Goal: Transaction & Acquisition: Purchase product/service

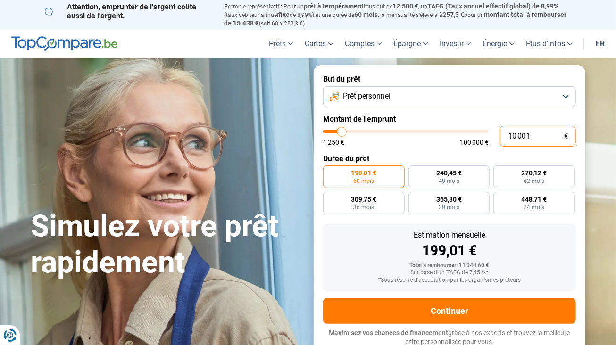
click at [537, 139] on input "10 001" at bounding box center [538, 136] width 76 height 21
type input "1 000"
type input "1250"
type input "100"
type input "1250"
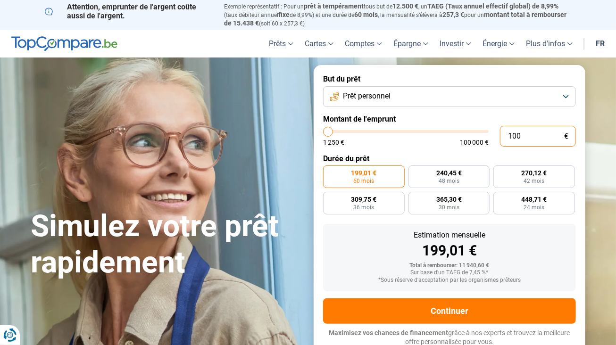
type input "10"
type input "1250"
type input "1"
type input "1250"
type input "1 250"
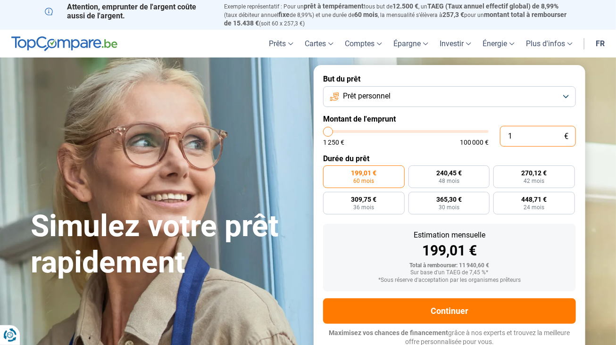
type input "1250"
radio input "true"
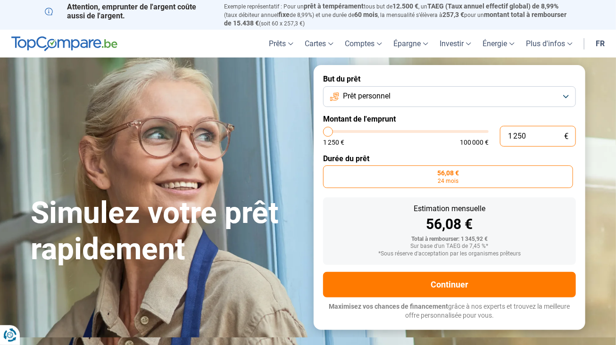
type input "11 250"
type input "11250"
type input "181 250"
type input "100000"
type input "100 000"
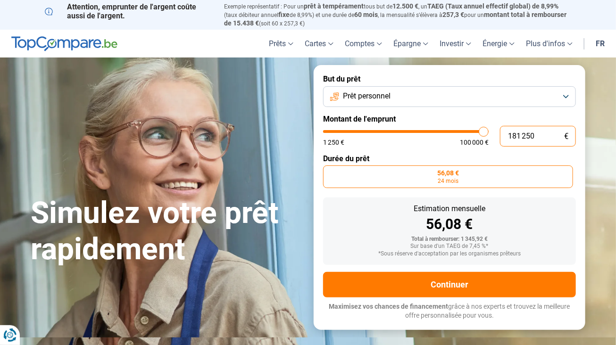
type input "100000"
radio input "false"
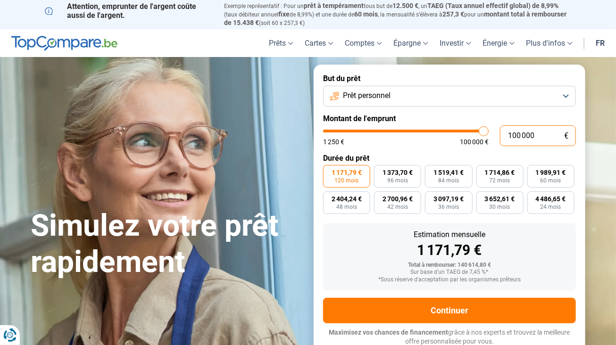
scroll to position [3, 0]
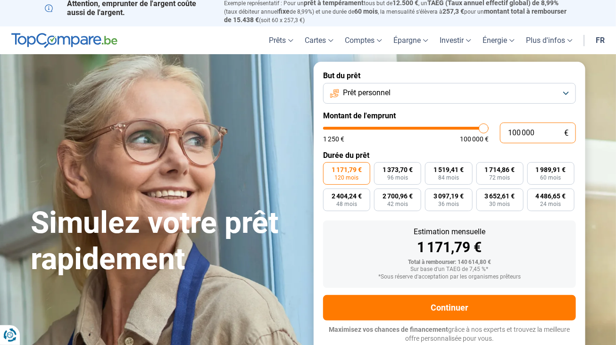
type input "10 000"
type input "10000"
type input "1 000"
type input "1250"
type input "100"
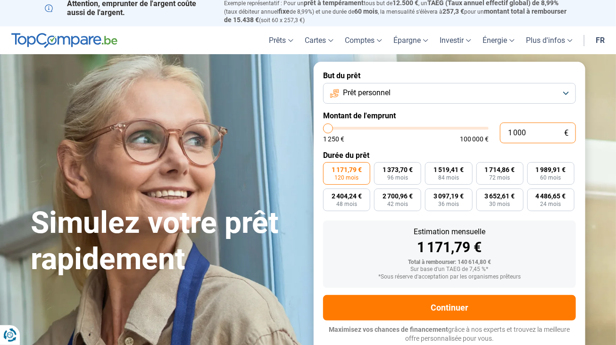
type input "1250"
type input "10"
type input "1250"
type input "1"
type input "1250"
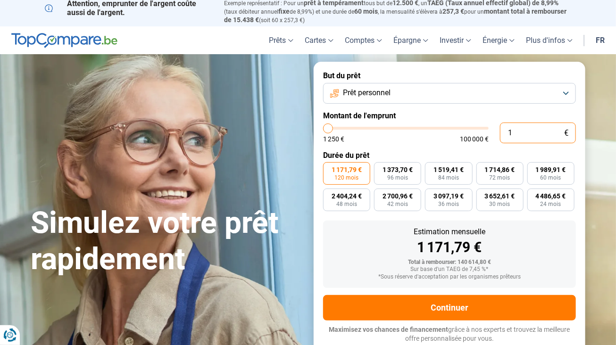
type input "18"
type input "1250"
type input "180"
type input "1250"
type input "1 800"
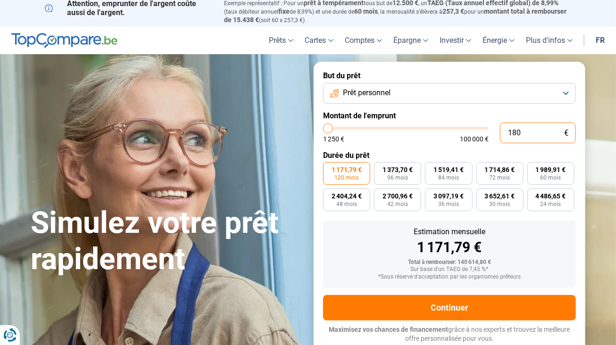
type input "1750"
type input "18 000"
type input "18000"
radio input "true"
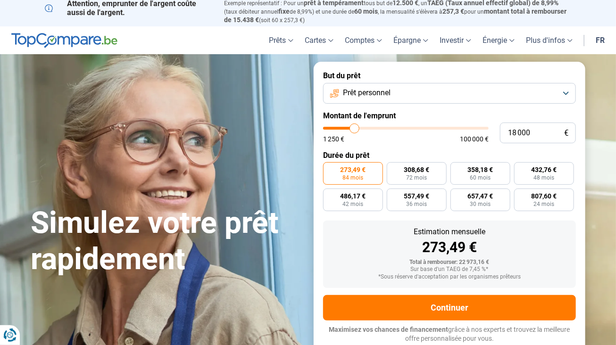
click at [401, 144] on form "But du prêt Prêt personnel Montant de l'emprunt 18 000 € 1 250 € 100 000 € Duré…" at bounding box center [450, 207] width 272 height 291
click at [544, 141] on input "18 000" at bounding box center [538, 133] width 76 height 21
type input "15 250"
type input "15250"
click at [350, 130] on input "range" at bounding box center [406, 128] width 166 height 3
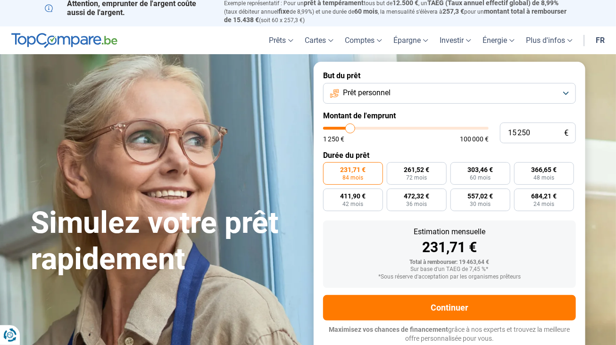
type input "15 500"
type input "15500"
type input "16 500"
type input "16500"
type input "17 750"
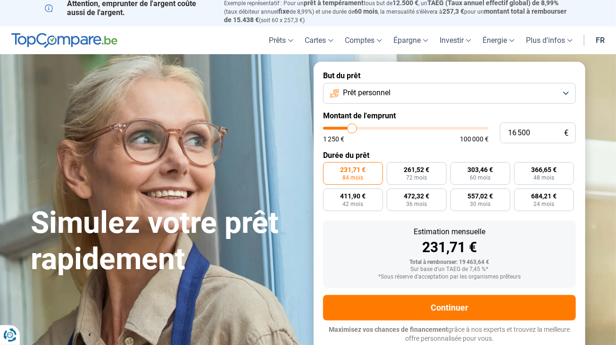
type input "17750"
type input "18 500"
type input "18500"
type input "18 750"
type input "18750"
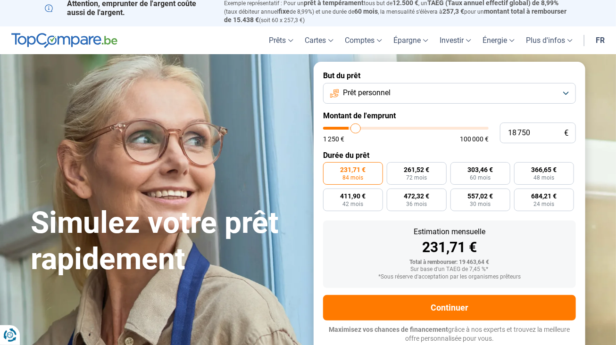
type input "19 500"
type input "19500"
type input "20 250"
type input "20250"
type input "20 750"
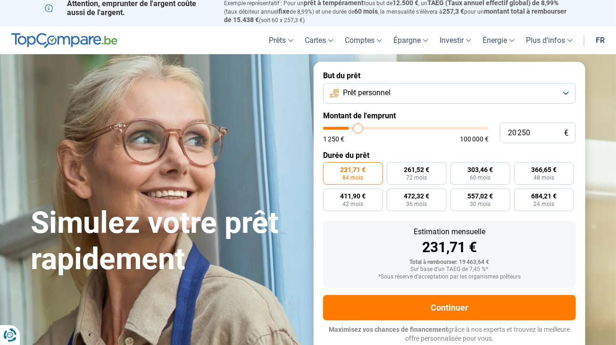
type input "20750"
type input "21 000"
type input "21000"
type input "21 250"
type input "21250"
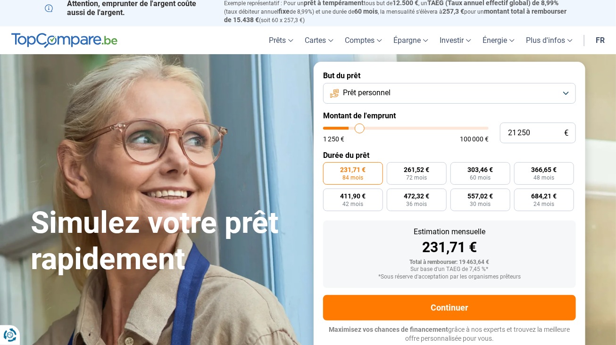
type input "21 500"
type input "21500"
type input "21 250"
type input "21250"
type input "21 000"
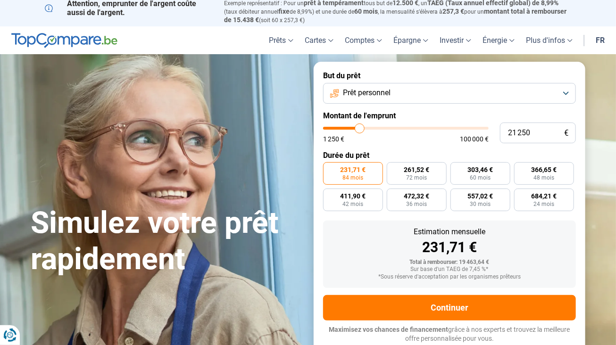
type input "21000"
type input "20 500"
type input "20500"
type input "20 250"
type input "20250"
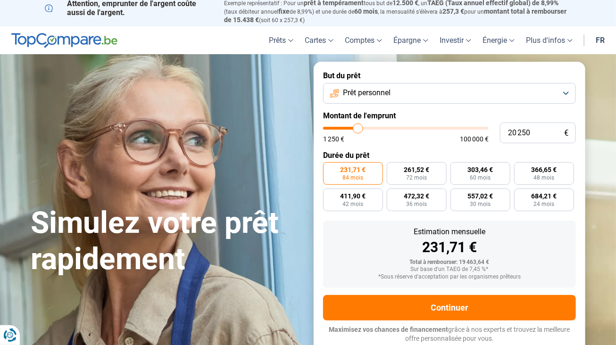
type input "20 000"
type input "20000"
type input "19 750"
type input "19750"
type input "19 000"
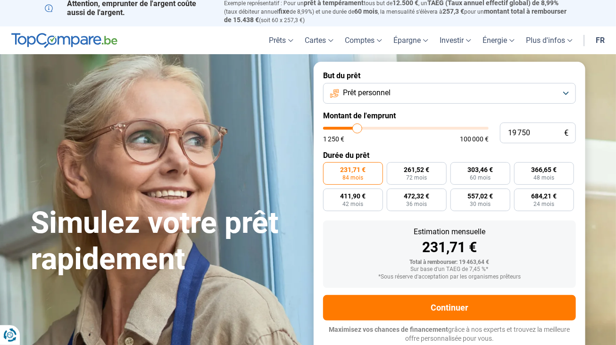
type input "19000"
type input "18 750"
drag, startPoint x: 350, startPoint y: 128, endPoint x: 356, endPoint y: 132, distance: 7.2
type input "18750"
click at [356, 130] on input "range" at bounding box center [406, 128] width 166 height 3
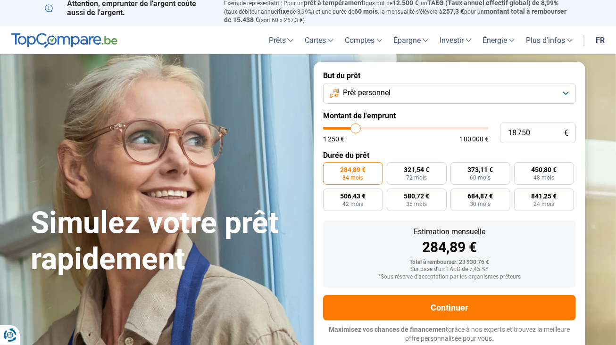
click at [384, 143] on div "18 750 € 1 250 € 100 000 €" at bounding box center [449, 133] width 253 height 21
type input "18 500"
type input "18500"
type input "18 250"
type input "18250"
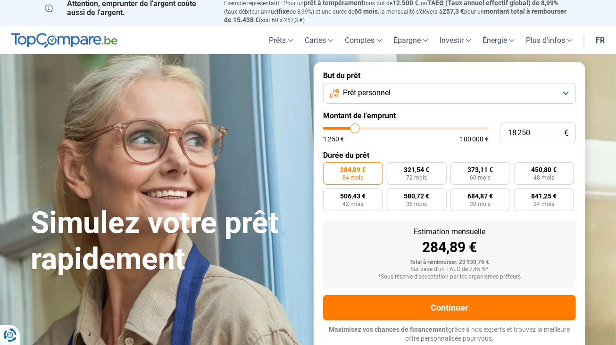
type input "18 000"
type input "18000"
type input "17 250"
type input "17250"
type input "16 500"
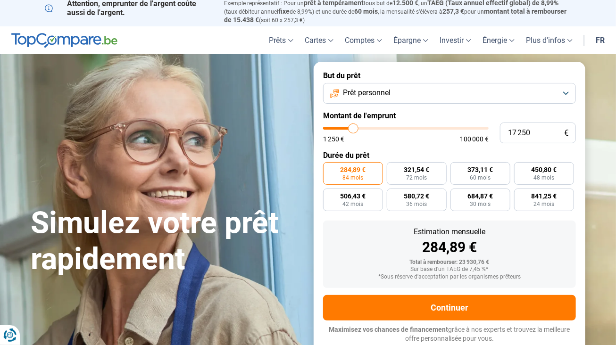
type input "16500"
type input "16 250"
type input "16250"
type input "16 000"
type input "16000"
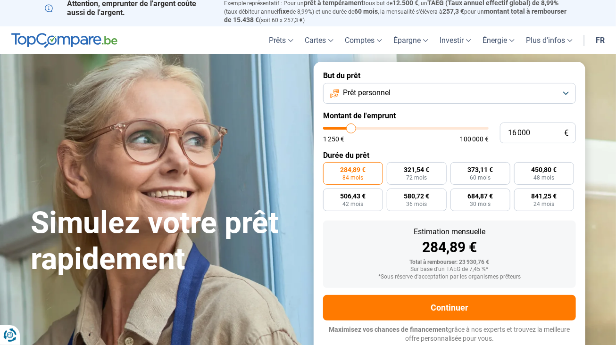
type input "15 750"
type input "15750"
type input "15 500"
type input "15500"
type input "15 750"
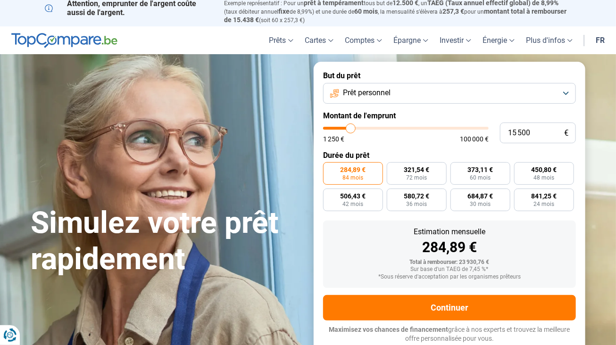
type input "15750"
type input "16 000"
drag, startPoint x: 356, startPoint y: 126, endPoint x: 352, endPoint y: 128, distance: 5.3
type input "16000"
click at [352, 128] on input "range" at bounding box center [406, 128] width 166 height 3
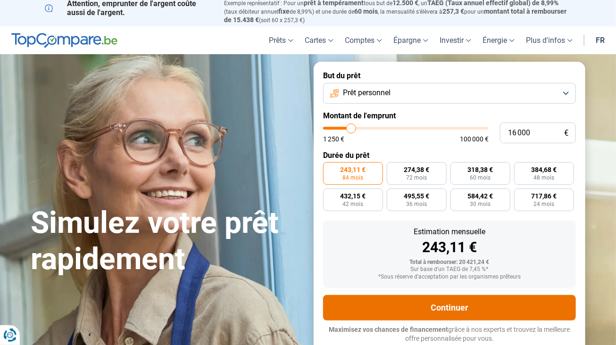
click at [458, 312] on button "Continuer" at bounding box center [449, 307] width 253 height 25
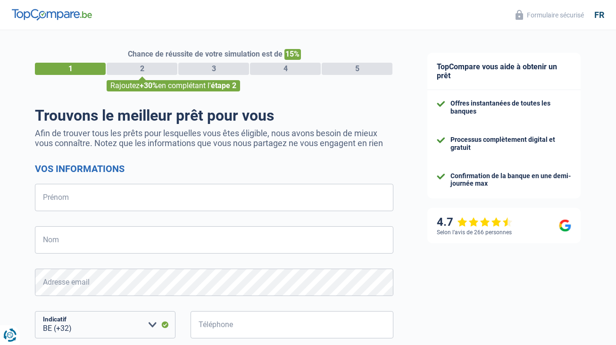
select select "32"
